Goal: Communication & Community: Answer question/provide support

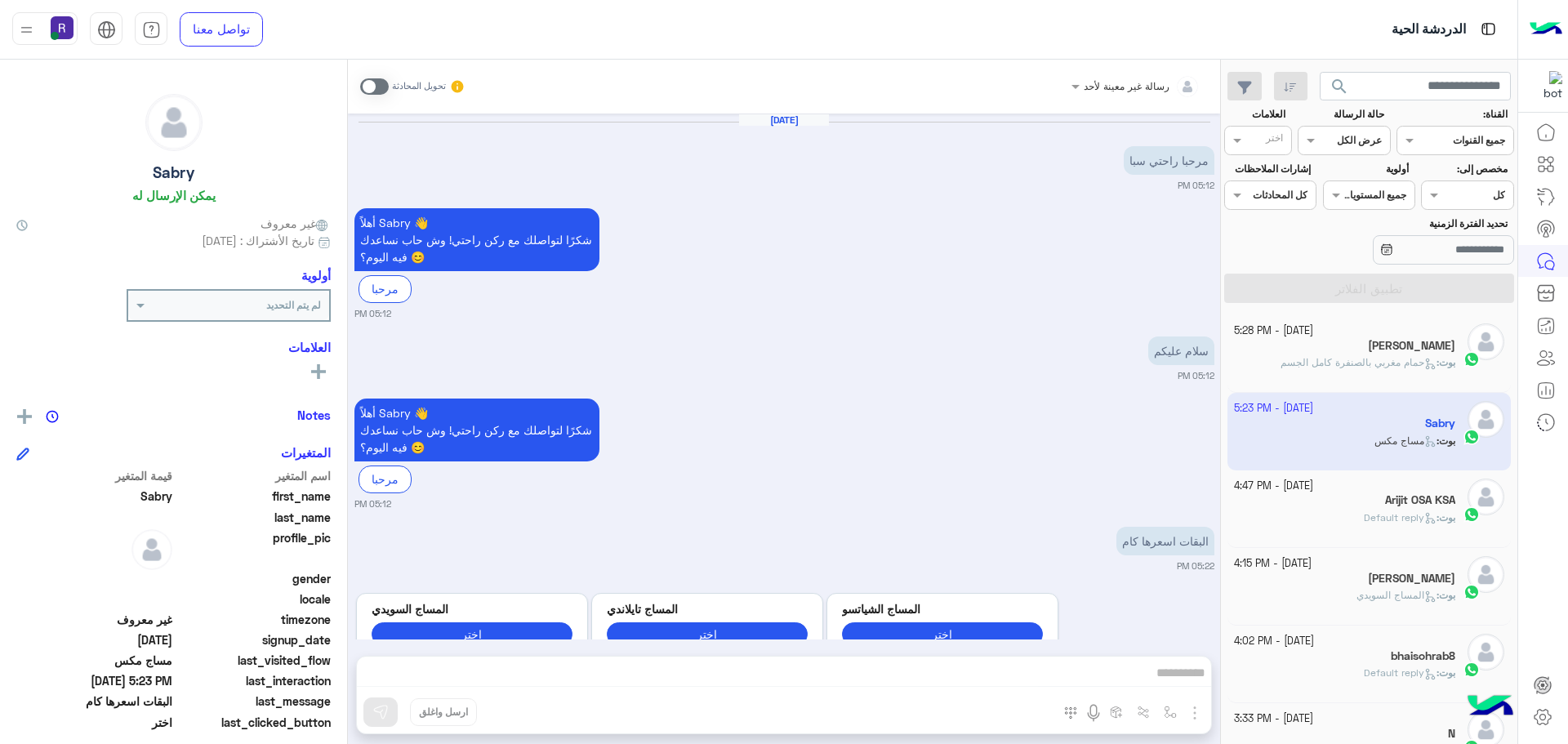
scroll to position [447, 0]
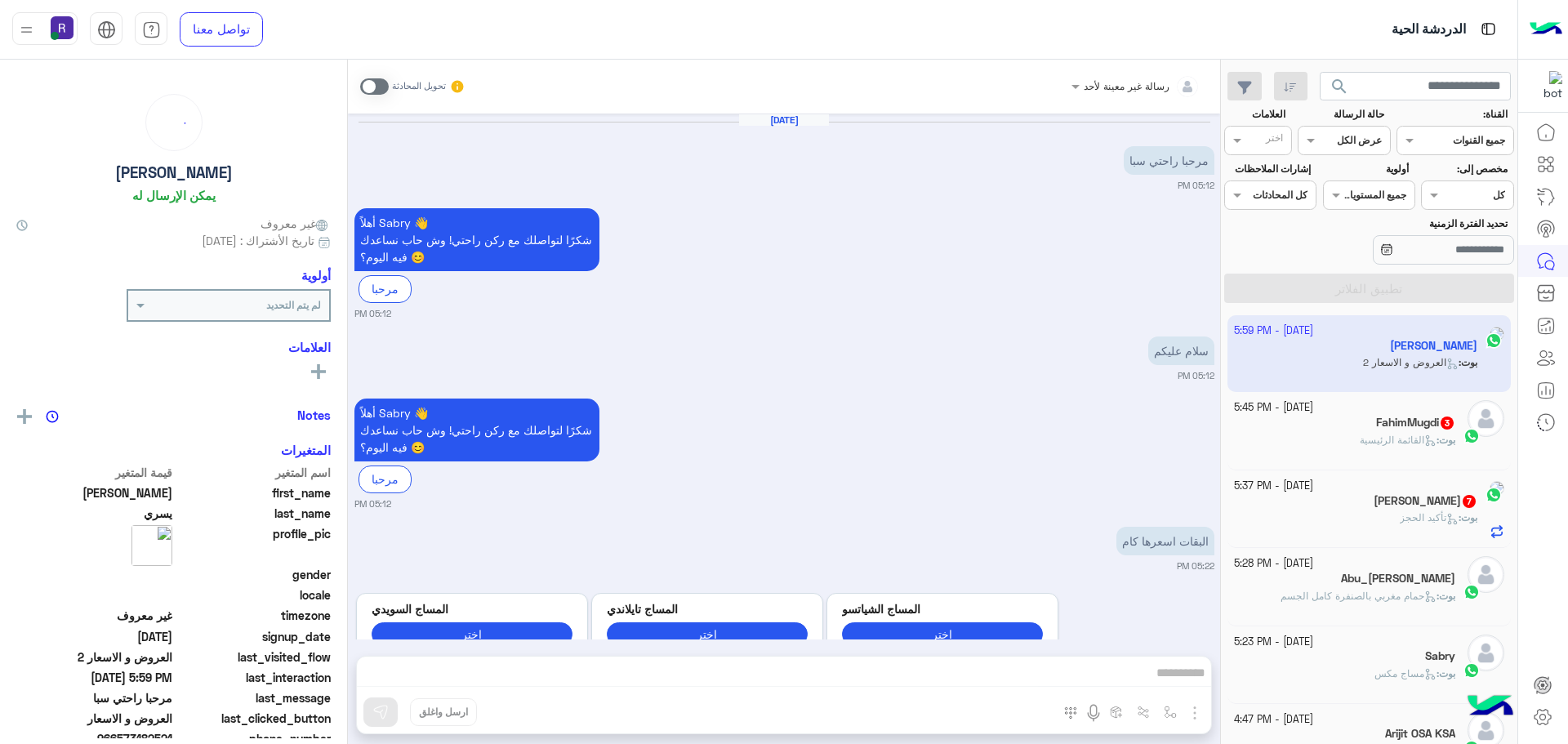
scroll to position [2597, 0]
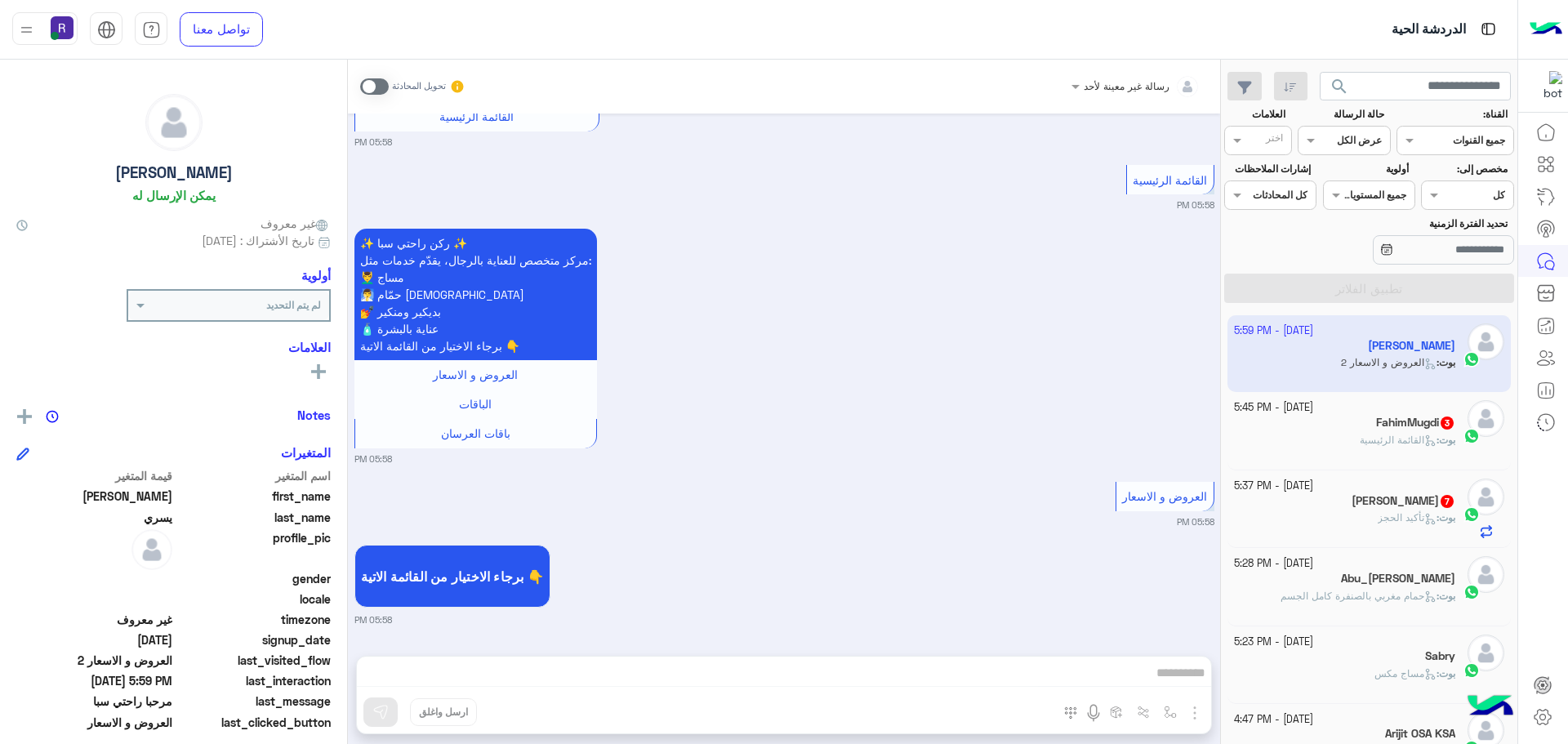
click at [1341, 435] on div "بوت : القائمة الرئيسية" at bounding box center [1345, 447] width 223 height 29
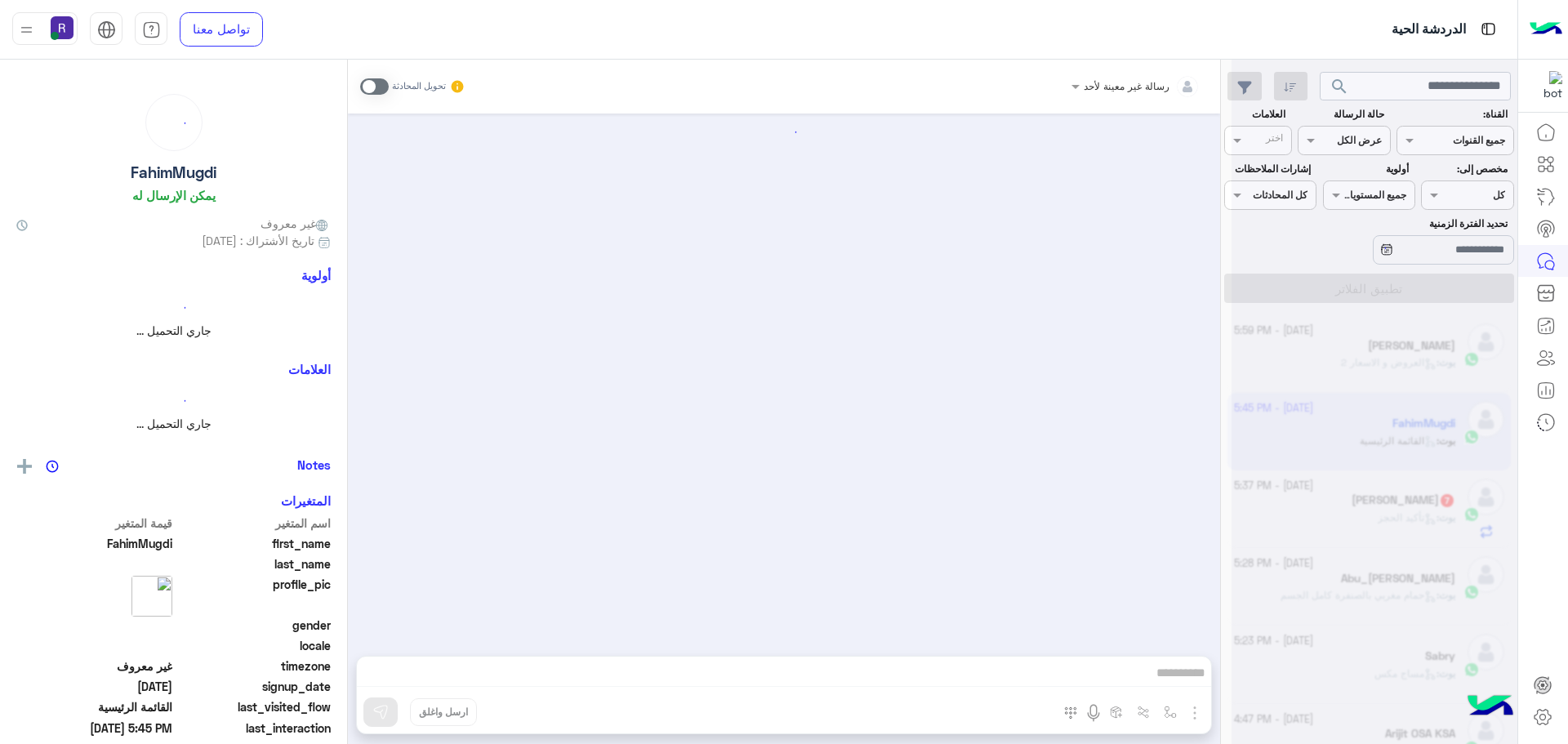
scroll to position [200, 0]
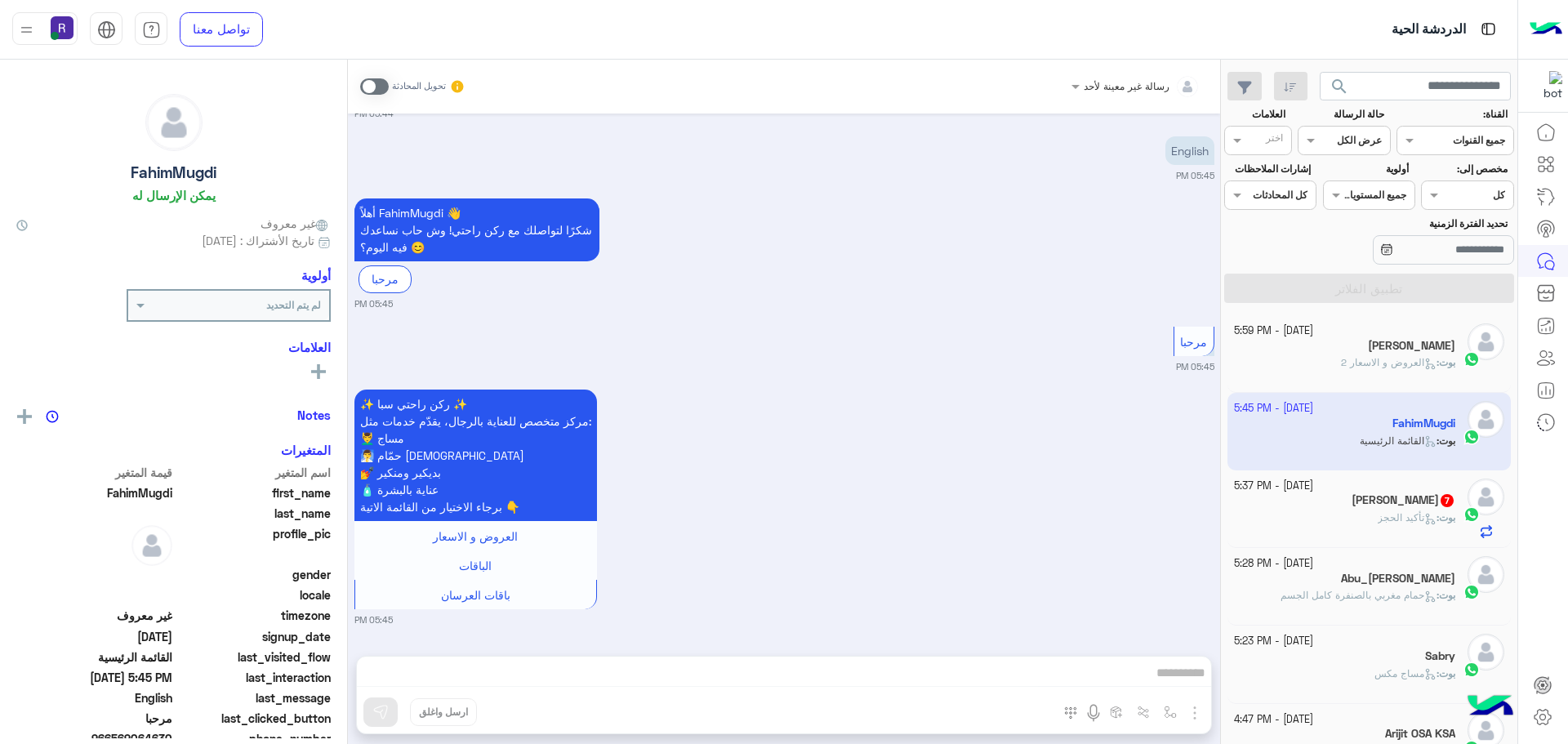
click at [1346, 505] on div "راشد الشطي 7" at bounding box center [1345, 501] width 223 height 17
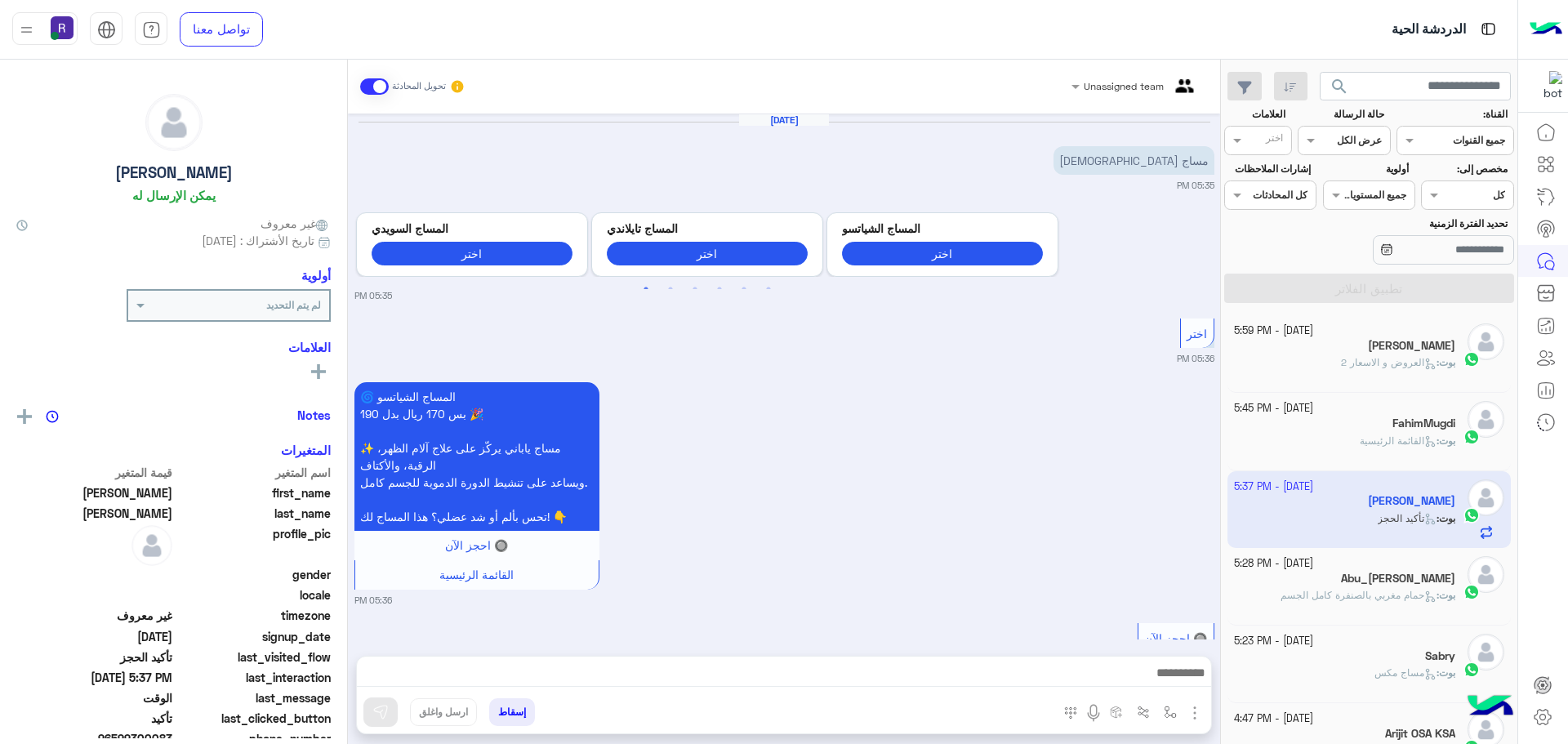
scroll to position [867, 0]
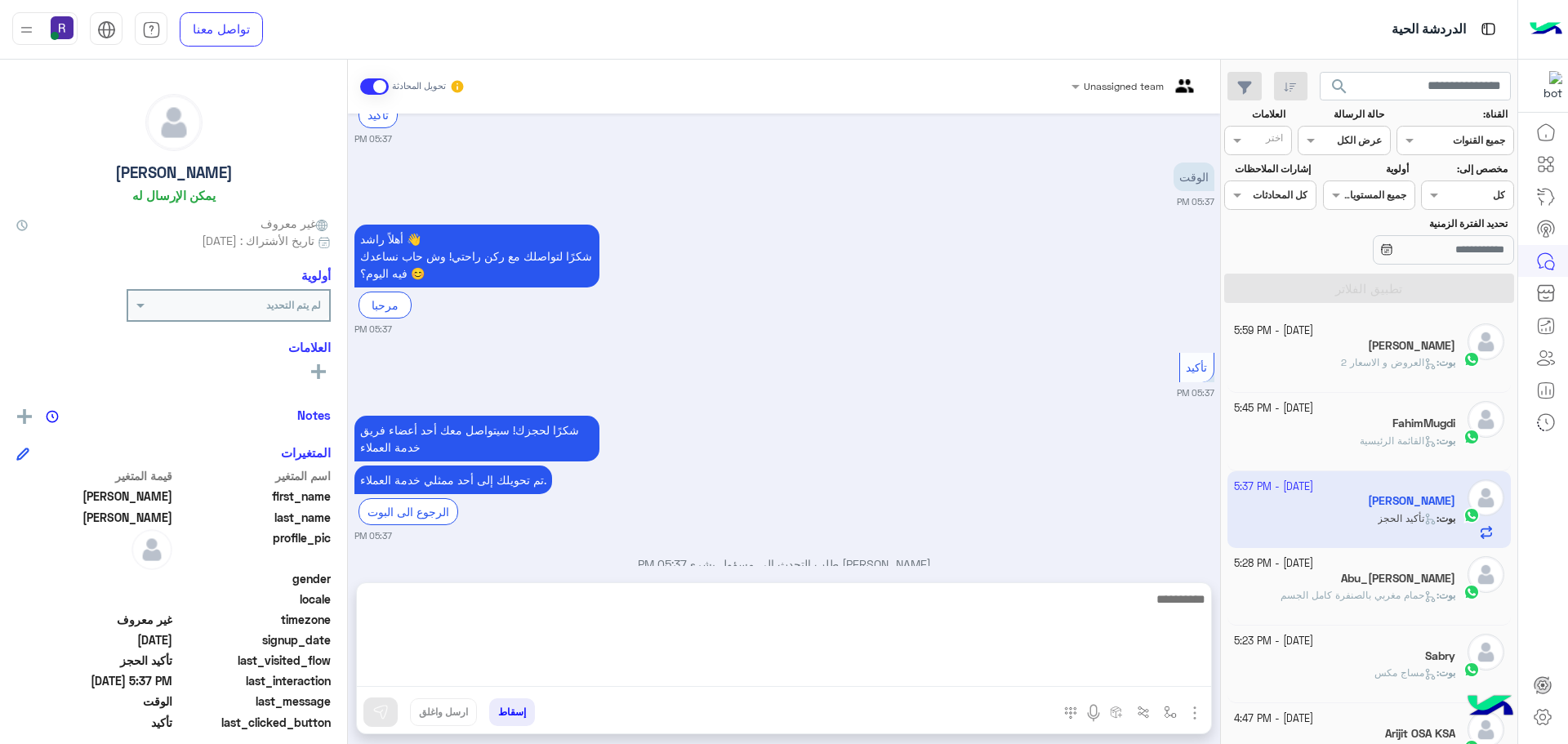
click at [859, 676] on textarea at bounding box center [784, 637] width 854 height 98
type textarea "*"
type textarea "**********"
